Goal: Task Accomplishment & Management: Manage account settings

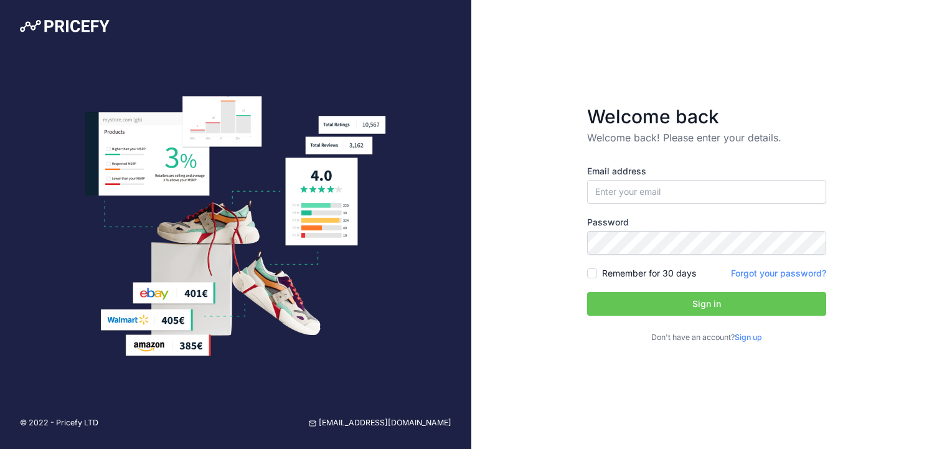
drag, startPoint x: 95, startPoint y: 276, endPoint x: 105, endPoint y: 275, distance: 10.1
click at [95, 276] on img at bounding box center [235, 226] width 301 height 261
click at [698, 189] on input "email" at bounding box center [706, 192] width 239 height 24
paste input "slopycoppy@gmail.com:AiladStan12"
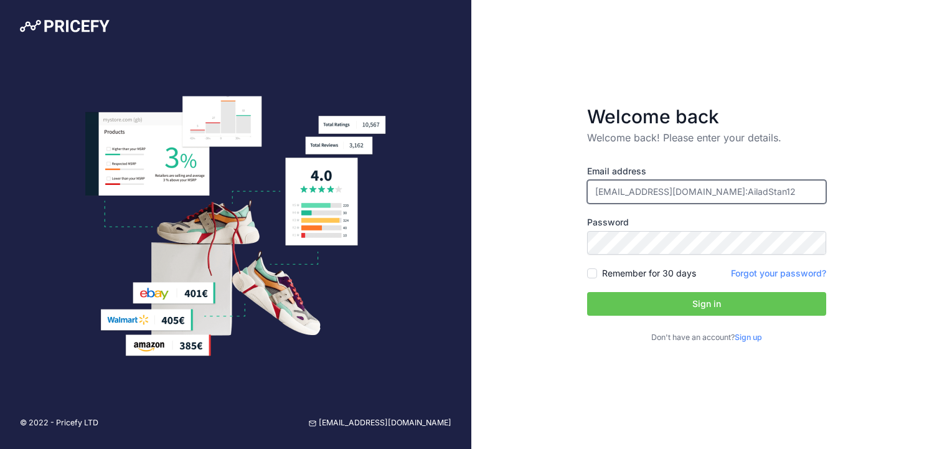
click at [784, 191] on input "slopycoppy@gmail.com:AiladStan12" at bounding box center [706, 192] width 239 height 24
click at [782, 191] on input "slopycoppy@gmail.com:AiladStan12" at bounding box center [706, 192] width 239 height 24
type input "[EMAIL_ADDRESS][DOMAIN_NAME]"
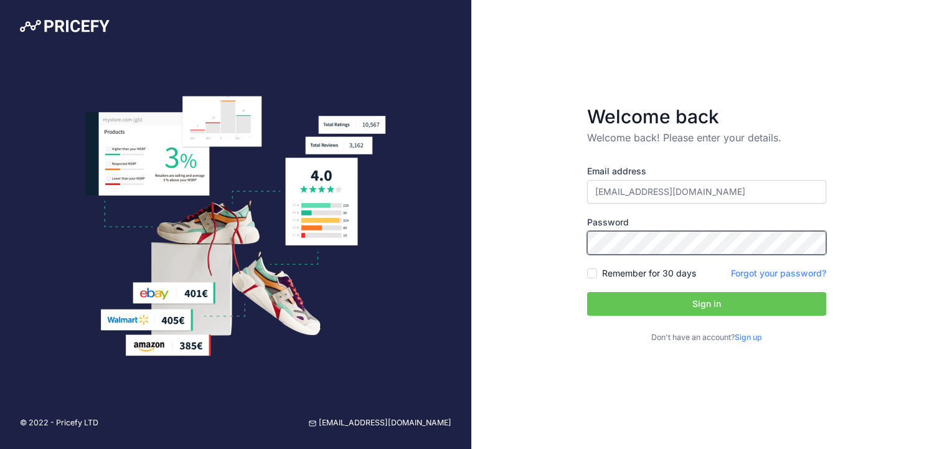
click at [587, 292] on button "Sign in" at bounding box center [706, 304] width 239 height 24
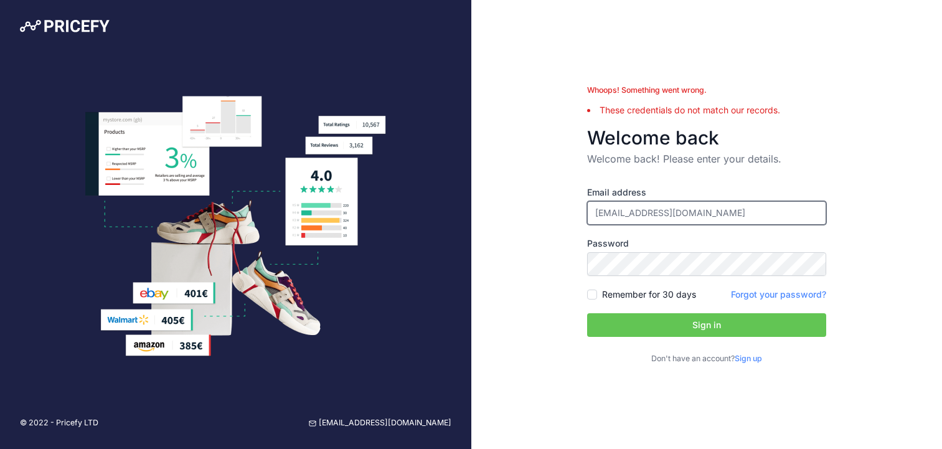
click at [730, 219] on input "[EMAIL_ADDRESS][DOMAIN_NAME]" at bounding box center [706, 213] width 239 height 24
paste input "elearnnow1@gmail.com:MySons**20222"
click at [778, 208] on input "elearnnow1@gmail.com:MySons**20222" at bounding box center [706, 213] width 239 height 24
drag, startPoint x: 778, startPoint y: 208, endPoint x: 708, endPoint y: 214, distance: 70.6
click at [708, 214] on input "elearnnow1@gmail.com:MySons**20222" at bounding box center [706, 213] width 239 height 24
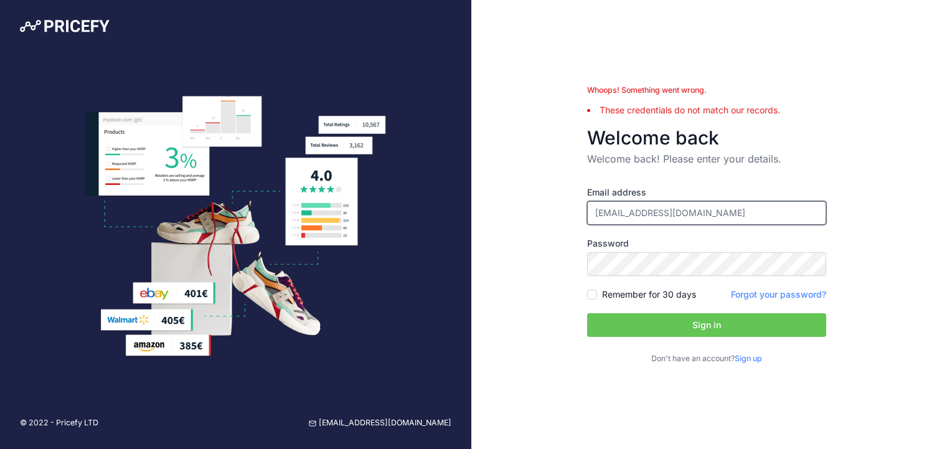
type input "[EMAIL_ADDRESS][DOMAIN_NAME]"
drag, startPoint x: 723, startPoint y: 209, endPoint x: 720, endPoint y: 222, distance: 13.3
click at [723, 209] on input "[EMAIL_ADDRESS][DOMAIN_NAME]" at bounding box center [706, 213] width 239 height 24
click at [695, 307] on div "Email address elearnnow1@gmail.com Password Remember for 30 days Sign up" at bounding box center [706, 275] width 239 height 179
click at [692, 328] on button "Sign in" at bounding box center [706, 325] width 239 height 24
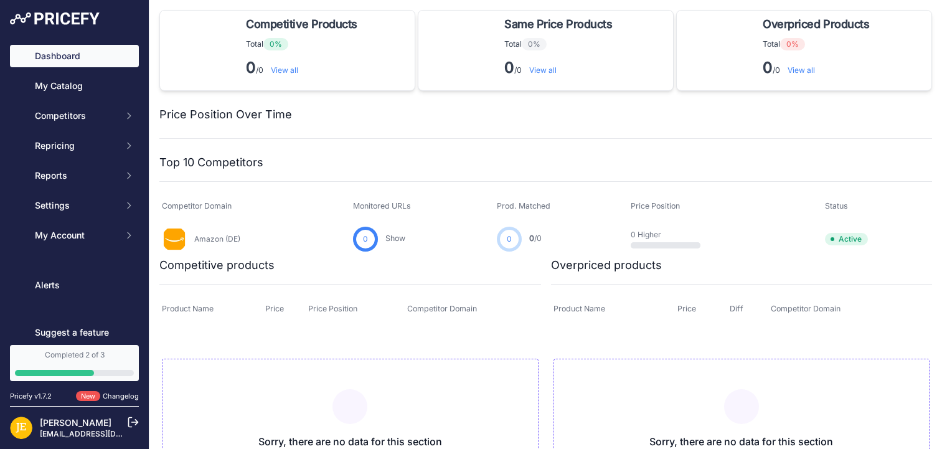
click at [249, 138] on div "Price Position Over Time" at bounding box center [545, 115] width 772 height 48
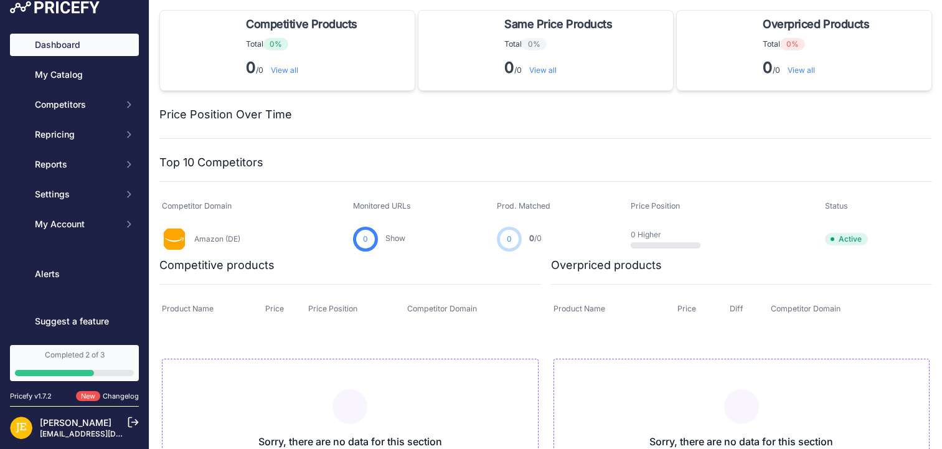
scroll to position [14, 0]
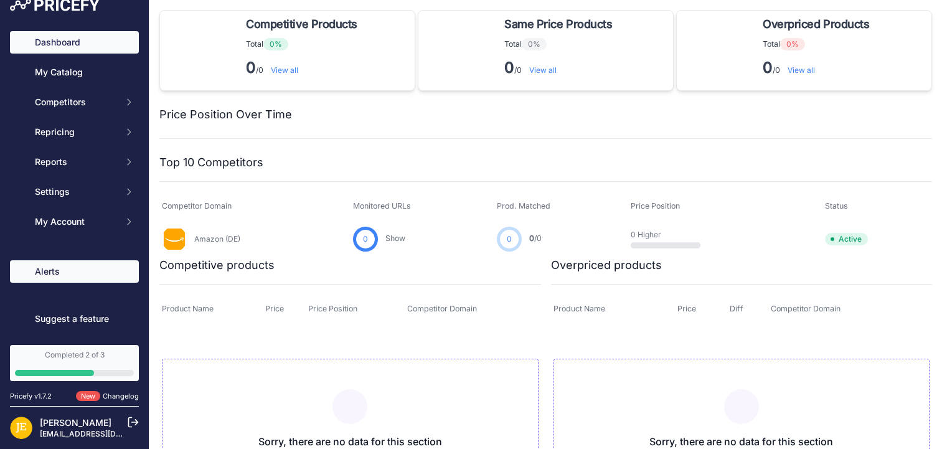
click at [72, 275] on link "Alerts" at bounding box center [74, 271] width 129 height 22
click at [42, 417] on link "[PERSON_NAME]" at bounding box center [76, 422] width 72 height 11
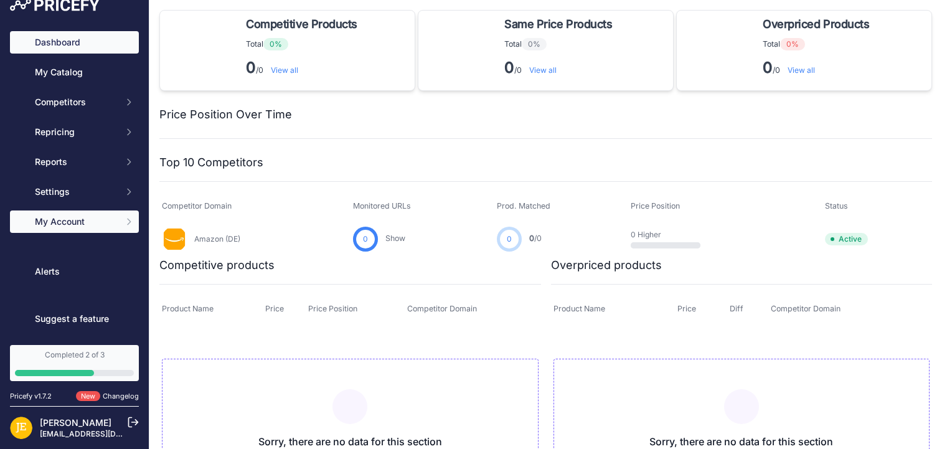
click at [100, 232] on button "My Account" at bounding box center [74, 221] width 129 height 22
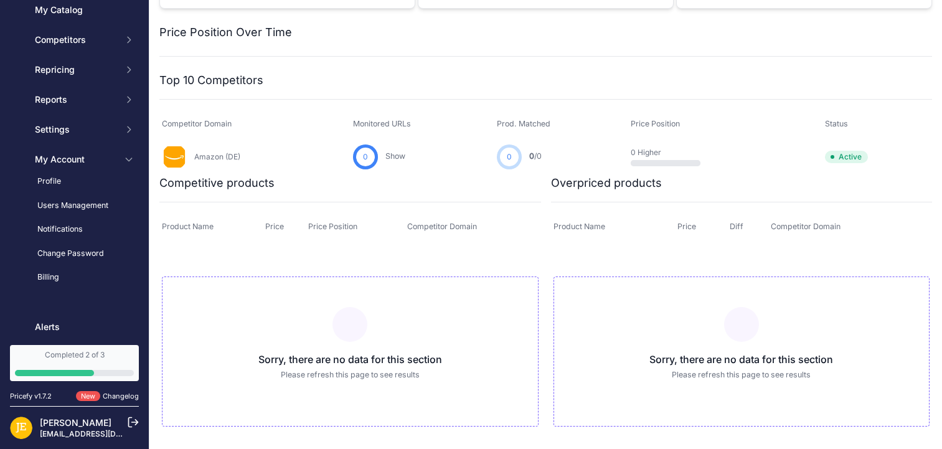
scroll to position [85, 0]
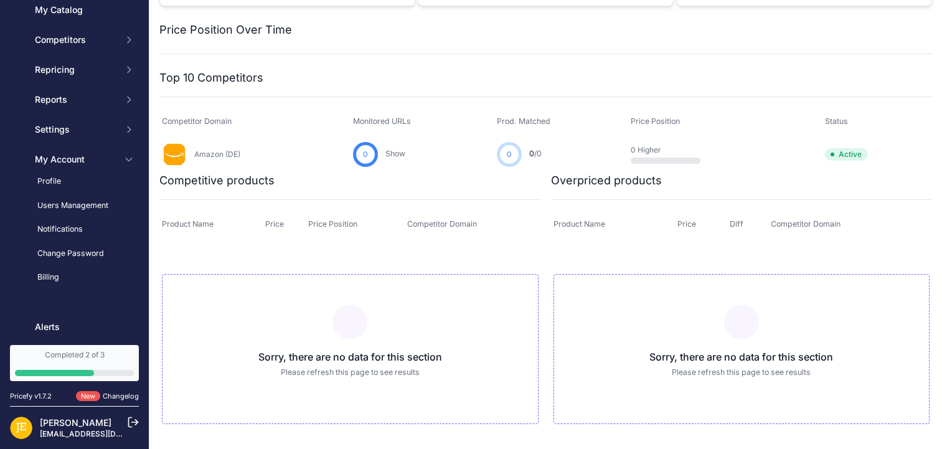
click at [515, 157] on circle at bounding box center [509, 154] width 25 height 25
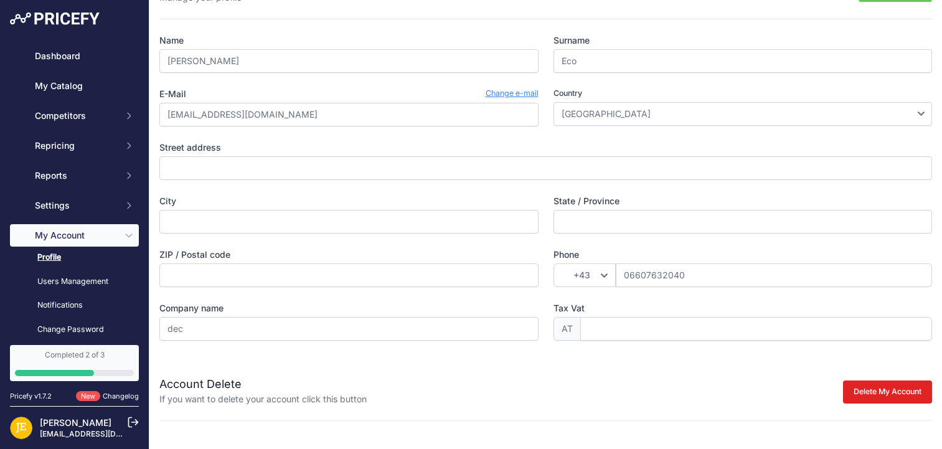
scroll to position [52, 0]
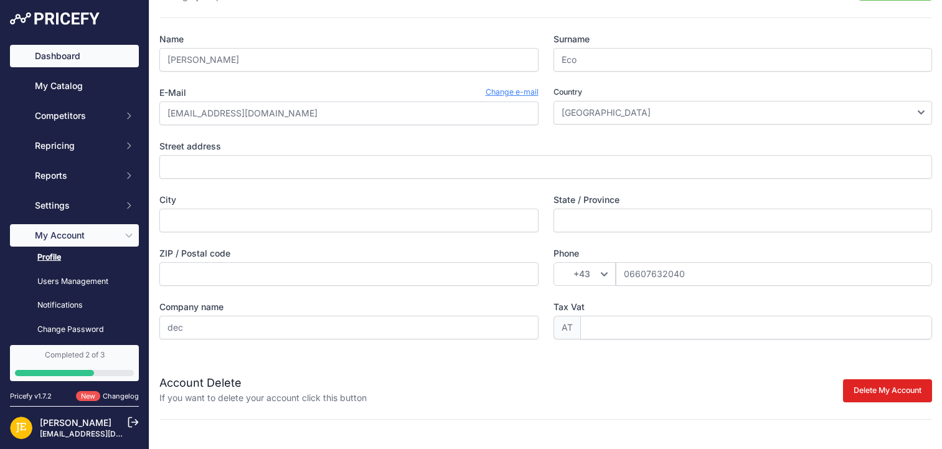
click at [115, 59] on link "Dashboard" at bounding box center [74, 56] width 129 height 22
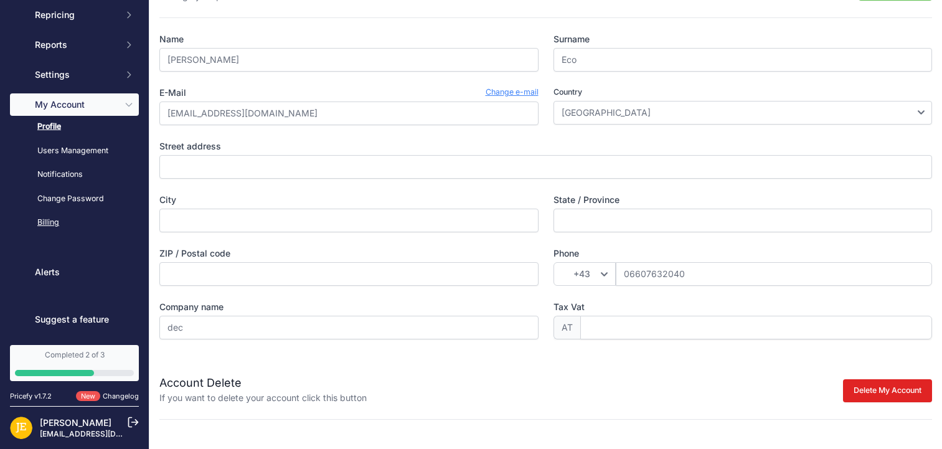
scroll to position [131, 0]
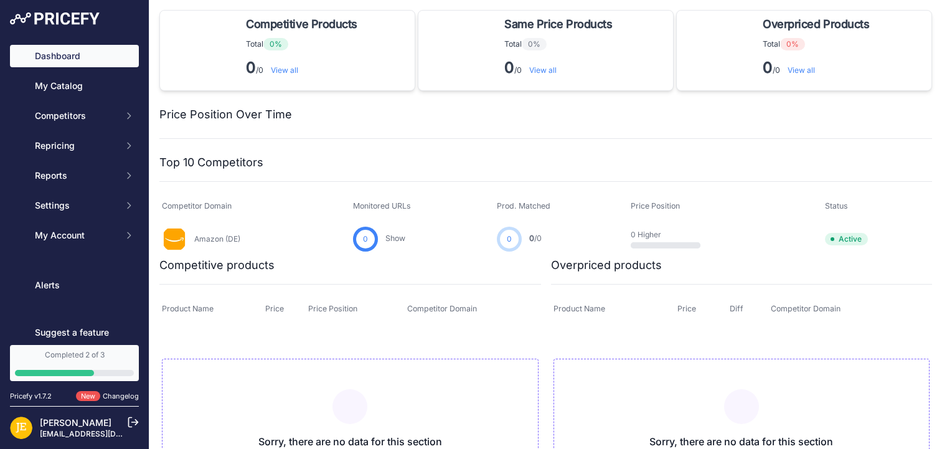
click at [218, 240] on link "Amazon (DE)" at bounding box center [217, 238] width 46 height 9
